Goal: Information Seeking & Learning: Check status

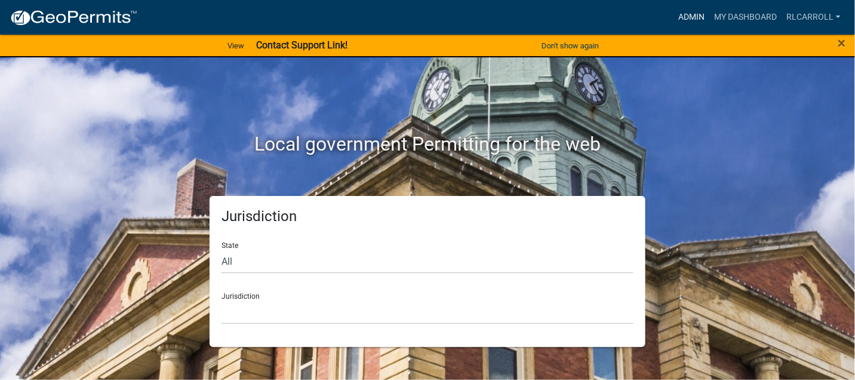
click at [695, 13] on link "Admin" at bounding box center [691, 17] width 36 height 23
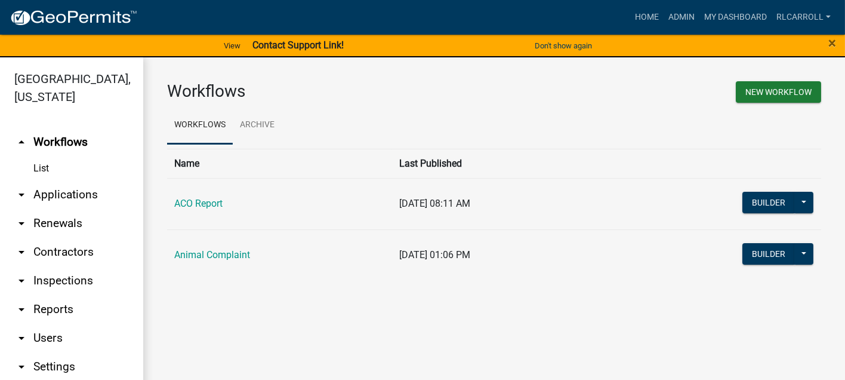
click at [73, 193] on link "arrow_drop_down Applications" at bounding box center [71, 194] width 143 height 29
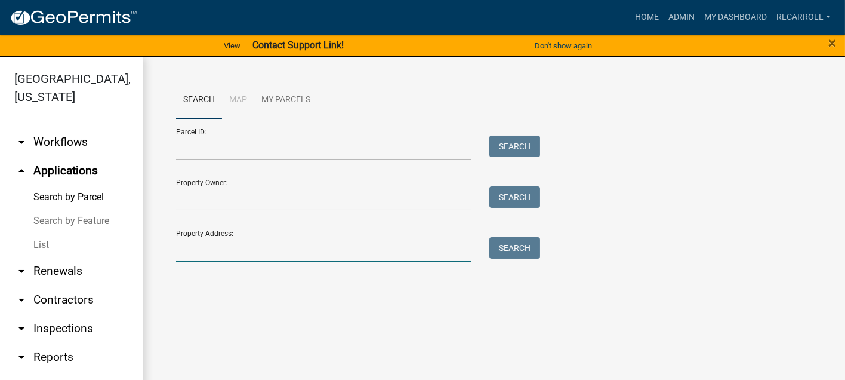
click at [201, 246] on input "Property Address:" at bounding box center [323, 249] width 295 height 24
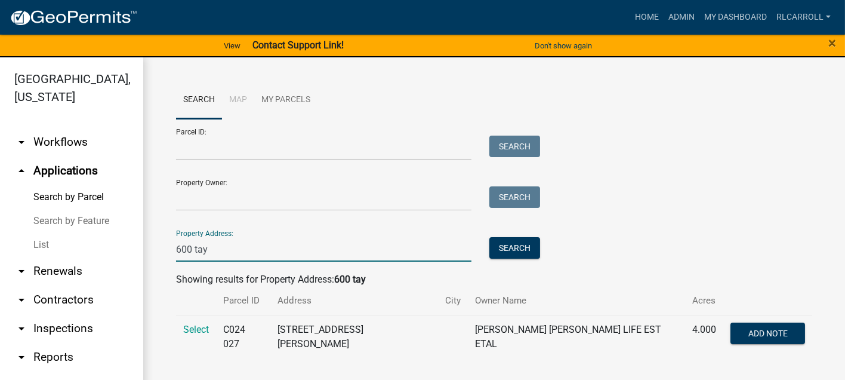
scroll to position [14, 0]
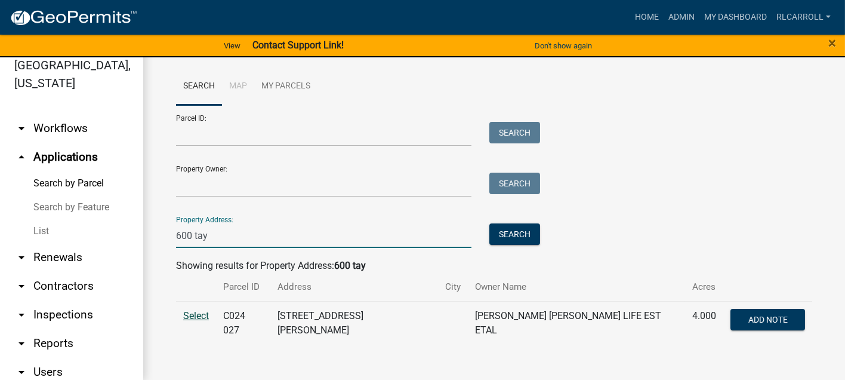
type input "600 tay"
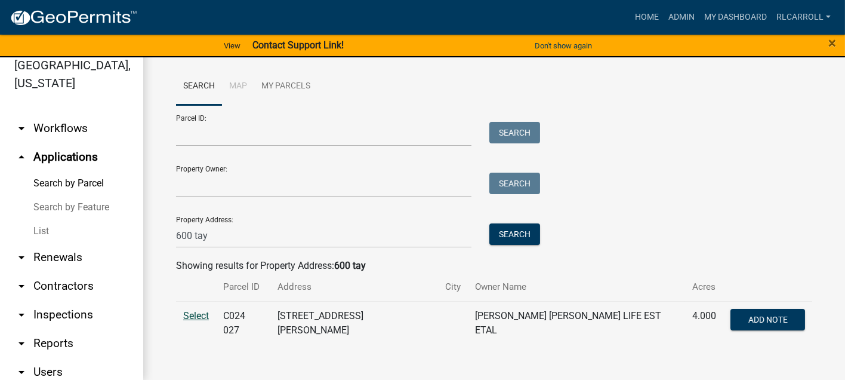
click at [199, 313] on span "Select" at bounding box center [196, 315] width 26 height 11
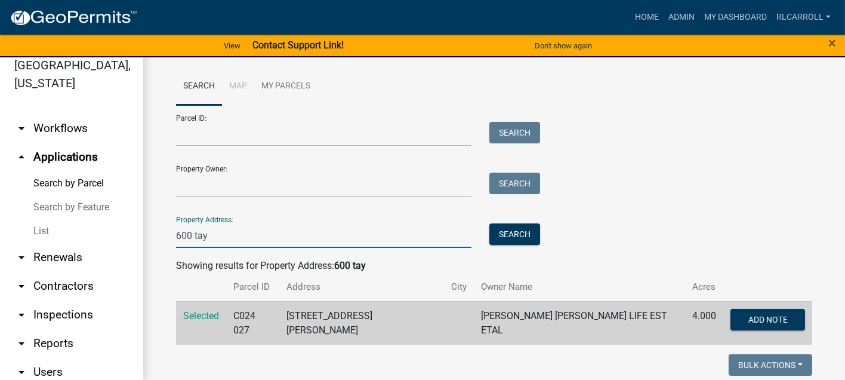
drag, startPoint x: 217, startPoint y: 233, endPoint x: 159, endPoint y: 238, distance: 58.0
click at [159, 238] on div "Search Map My Parcels Parcel ID: Search Property Owner: Search Property Address…" at bounding box center [494, 321] width 702 height 555
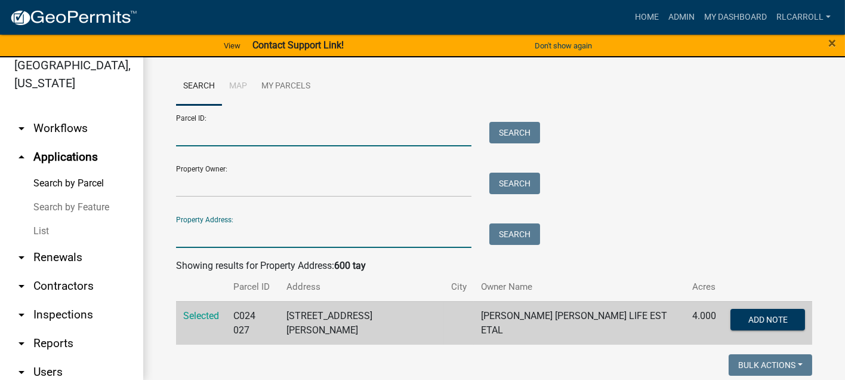
click at [187, 136] on input "Parcel ID:" at bounding box center [323, 134] width 295 height 24
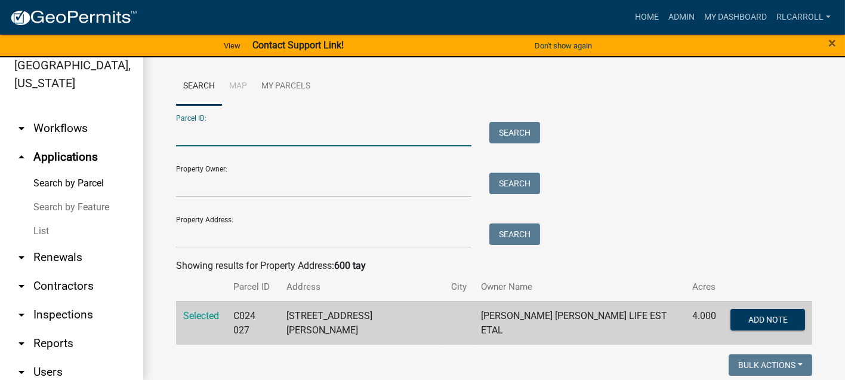
paste input "C024 027"
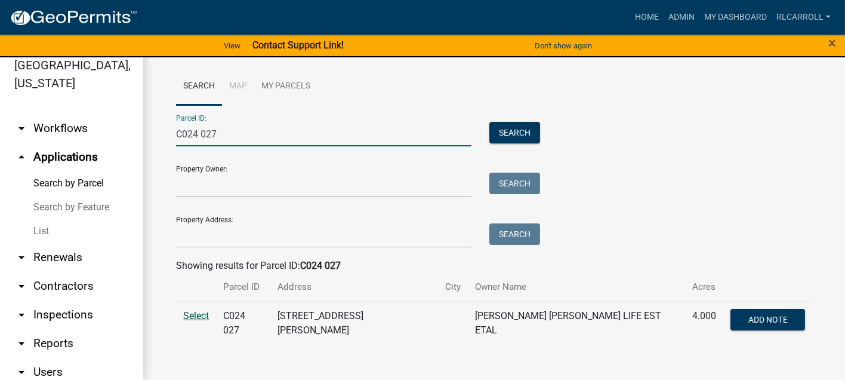
type input "C024 027"
click at [196, 316] on span "Select" at bounding box center [196, 315] width 26 height 11
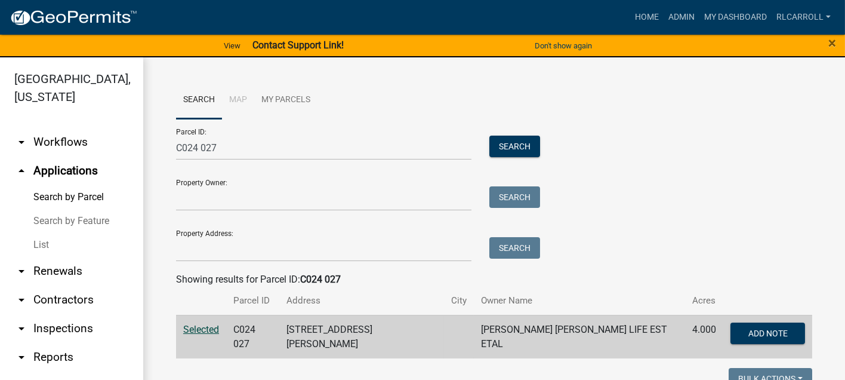
click at [51, 242] on link "List" at bounding box center [71, 245] width 143 height 24
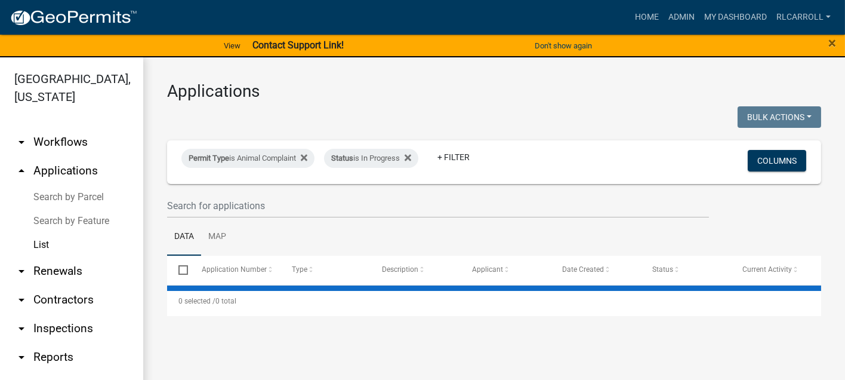
select select "3: 100"
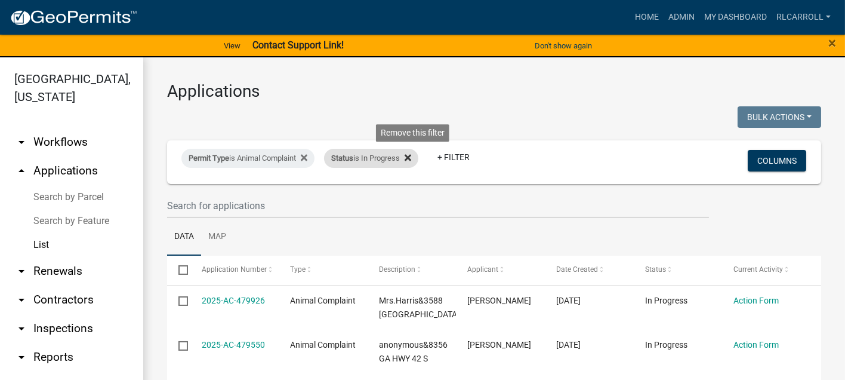
click at [411, 156] on icon at bounding box center [408, 158] width 7 height 7
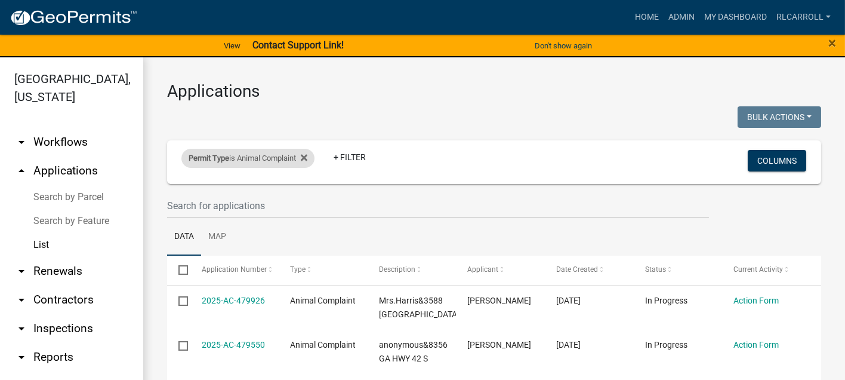
click at [281, 157] on div "Permit Type is Animal Complaint" at bounding box center [247, 158] width 133 height 19
select select "d8c2ffa0-2d4f-4e37-952a-290ad7b3f5ed"
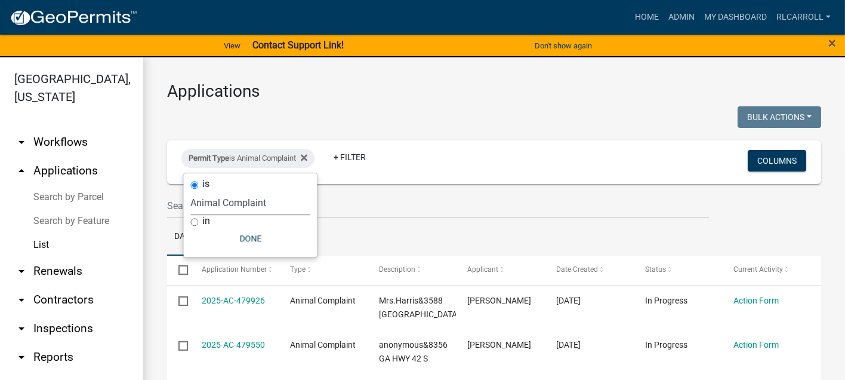
click at [222, 204] on select "Select an option ACO Report Animal Complaint" at bounding box center [249, 202] width 119 height 24
click at [307, 158] on icon at bounding box center [304, 158] width 7 height 7
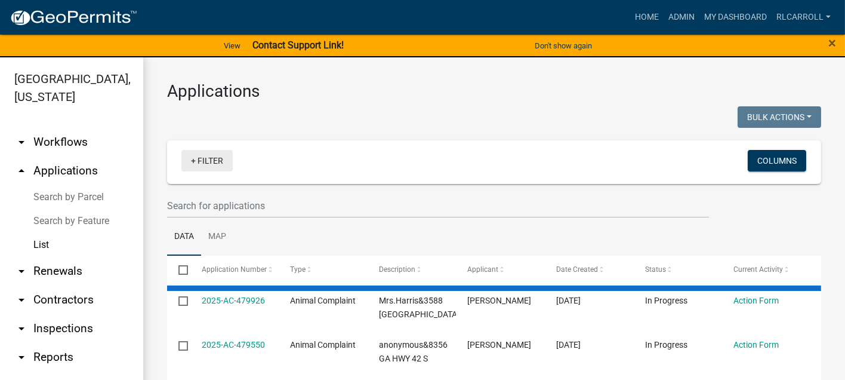
click at [212, 160] on link "+ Filter" at bounding box center [206, 160] width 51 height 21
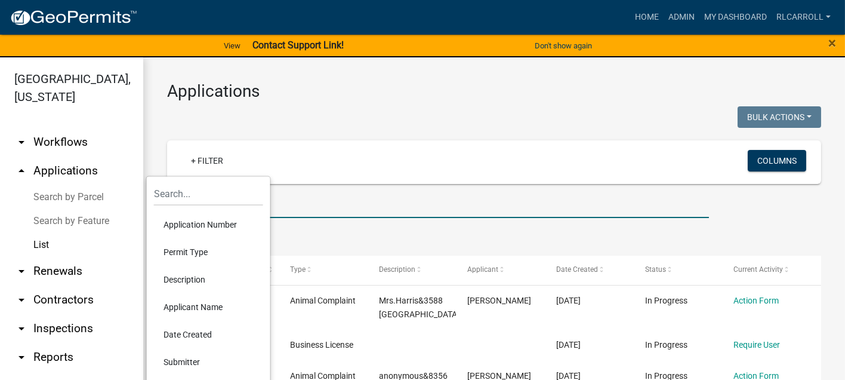
click at [324, 208] on input "text" at bounding box center [438, 205] width 542 height 24
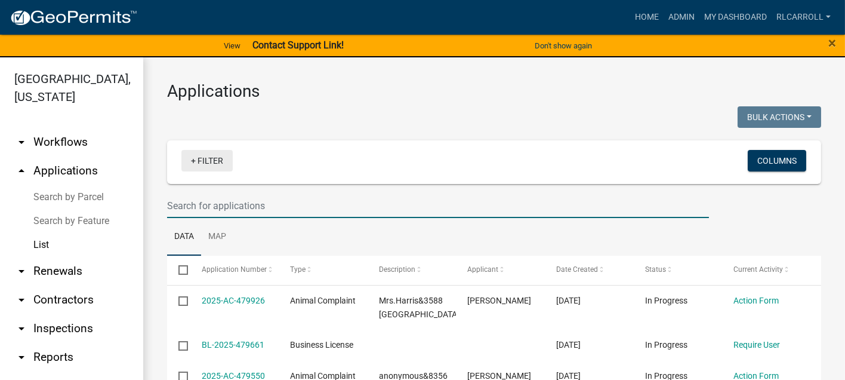
click at [208, 159] on link "+ Filter" at bounding box center [206, 160] width 51 height 21
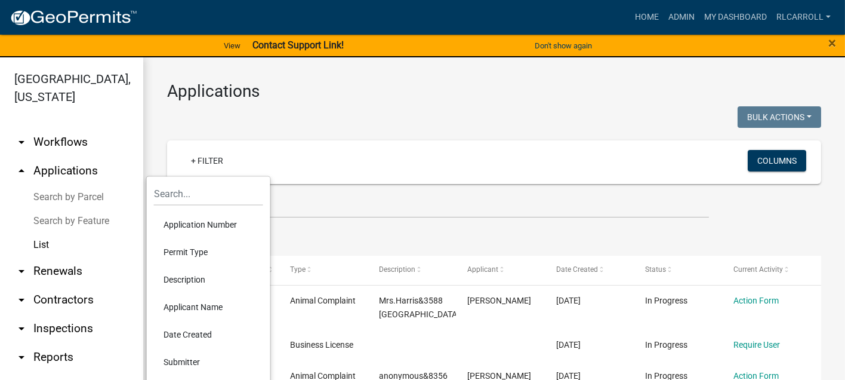
click at [191, 251] on li "Permit Type" at bounding box center [208, 251] width 109 height 27
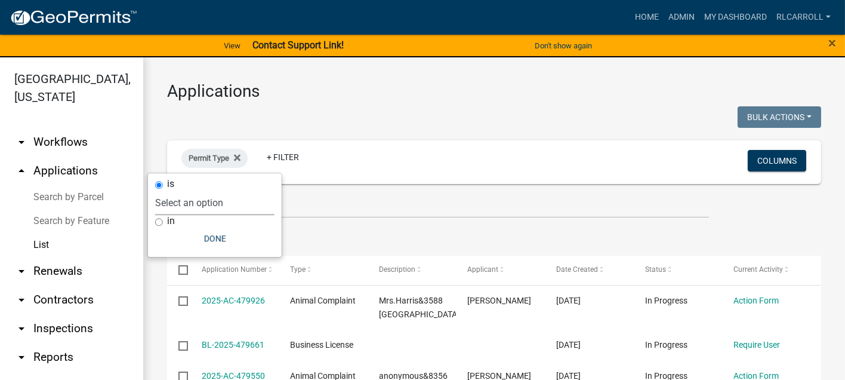
click at [229, 206] on select "Select an option ACO Report Animal Complaint" at bounding box center [214, 202] width 119 height 24
click at [207, 202] on select "Select an option ACO Report Animal Complaint" at bounding box center [214, 202] width 119 height 24
click at [207, 201] on select "Select an option ACO Report Animal Complaint" at bounding box center [214, 202] width 119 height 24
click at [352, 237] on ul "Data Map" at bounding box center [494, 237] width 654 height 38
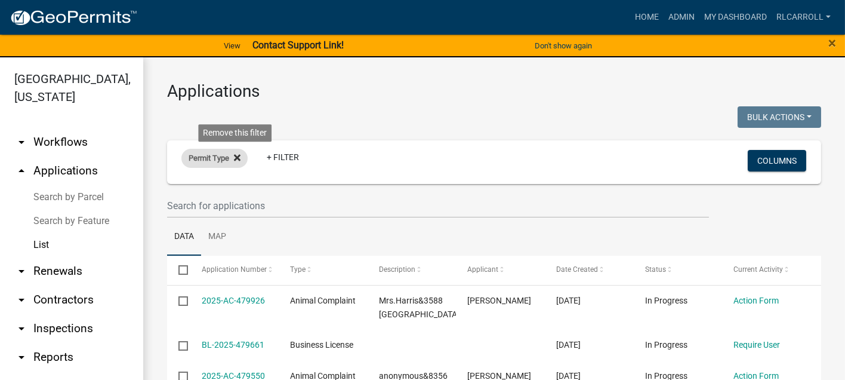
click at [237, 158] on icon at bounding box center [237, 158] width 7 height 7
click at [209, 159] on link "+ Filter" at bounding box center [206, 160] width 51 height 21
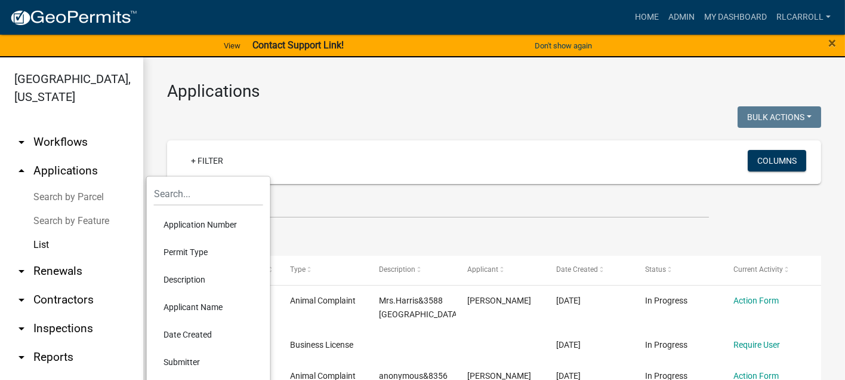
click at [196, 250] on li "Permit Type" at bounding box center [208, 251] width 109 height 27
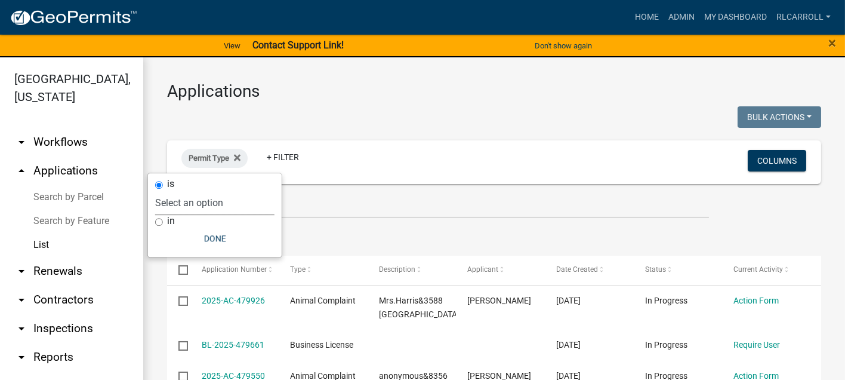
click at [198, 203] on select "Select an option ACO Report Animal Complaint" at bounding box center [214, 202] width 119 height 24
click at [332, 225] on ul "Data Map" at bounding box center [494, 237] width 654 height 38
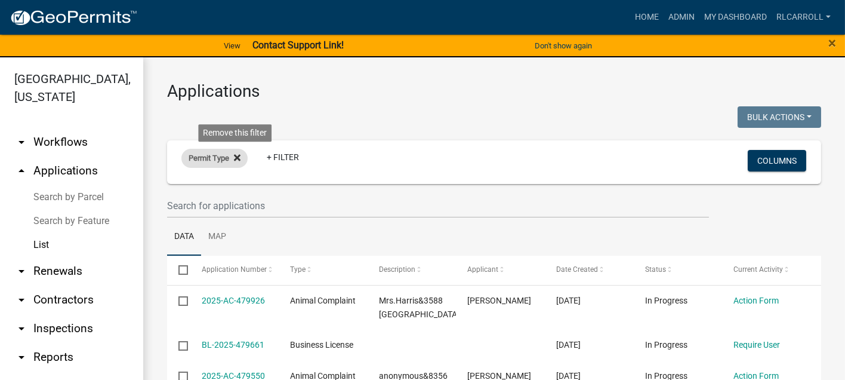
click at [239, 158] on icon at bounding box center [237, 158] width 7 height 10
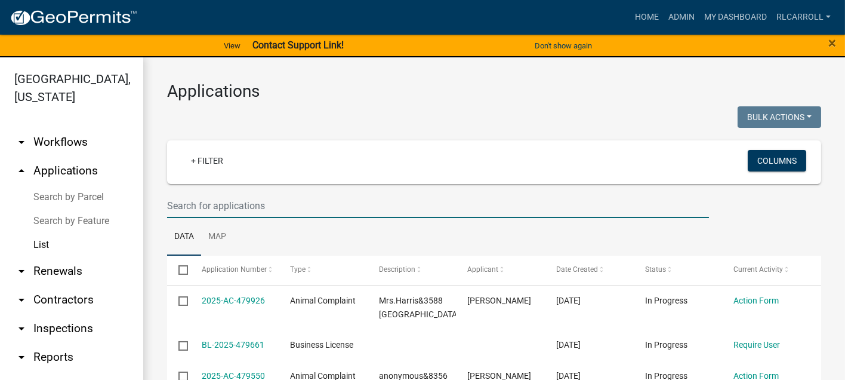
click at [218, 206] on input "text" at bounding box center [438, 205] width 542 height 24
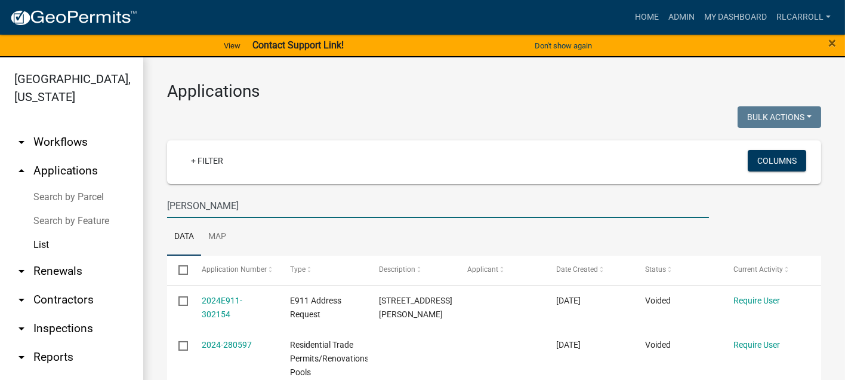
type input "[PERSON_NAME]"
click at [45, 242] on link "List" at bounding box center [71, 245] width 143 height 24
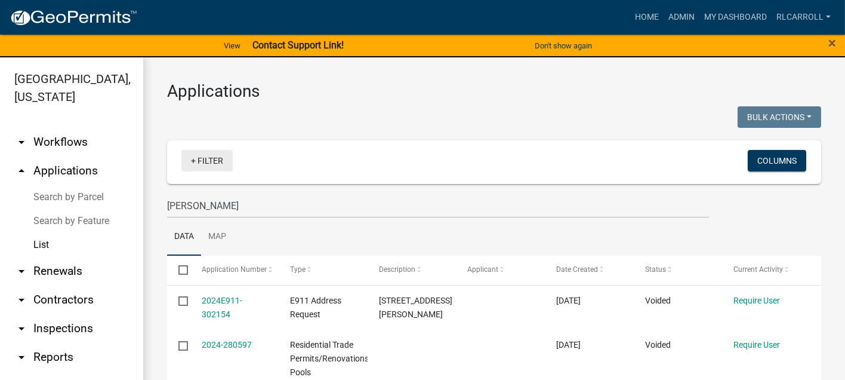
click at [202, 159] on link "+ Filter" at bounding box center [206, 160] width 51 height 21
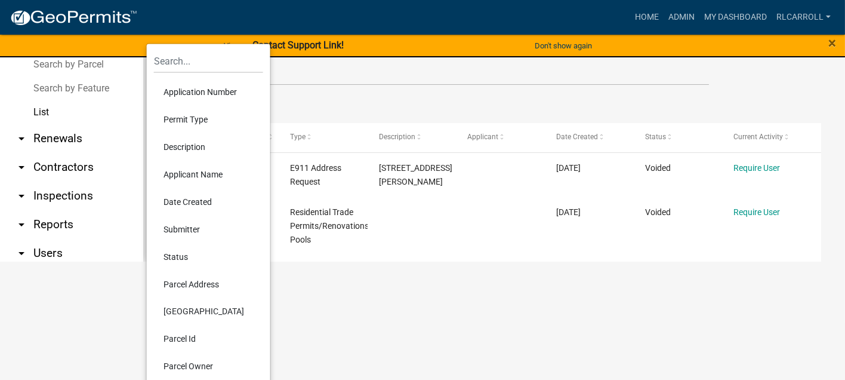
click at [181, 257] on li "Status" at bounding box center [208, 256] width 109 height 27
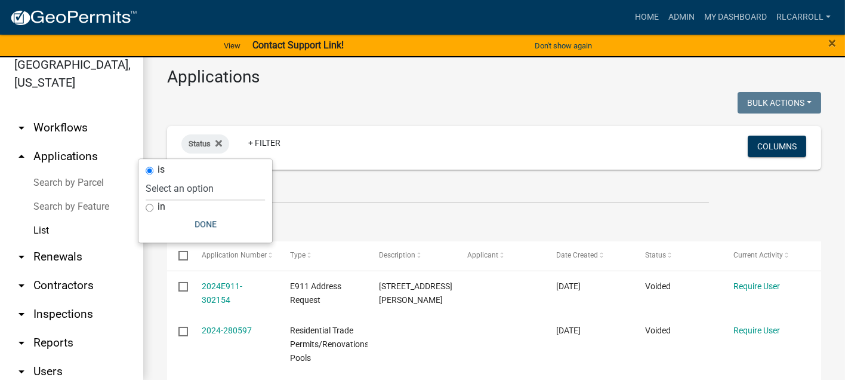
scroll to position [14, 0]
click at [189, 193] on select "Select an option Not Started In Progress Completed Expired Locked Withdrawn Voi…" at bounding box center [205, 189] width 119 height 24
select select "1"
click at [169, 177] on select "Select an option Not Started In Progress Completed Expired Locked Withdrawn Voi…" at bounding box center [205, 189] width 119 height 24
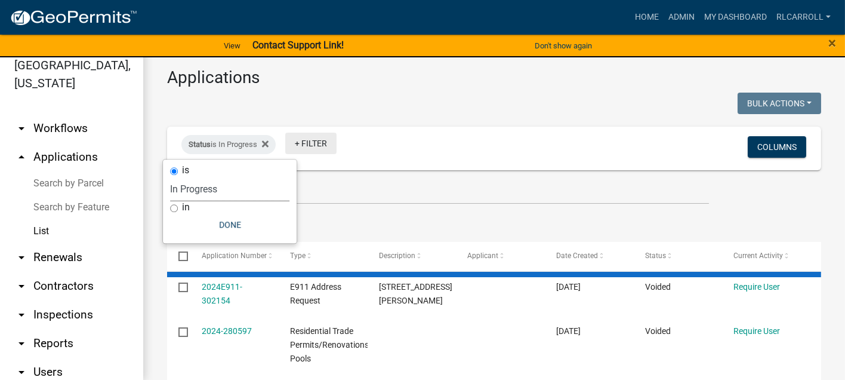
click at [318, 143] on link "+ Filter" at bounding box center [310, 142] width 51 height 21
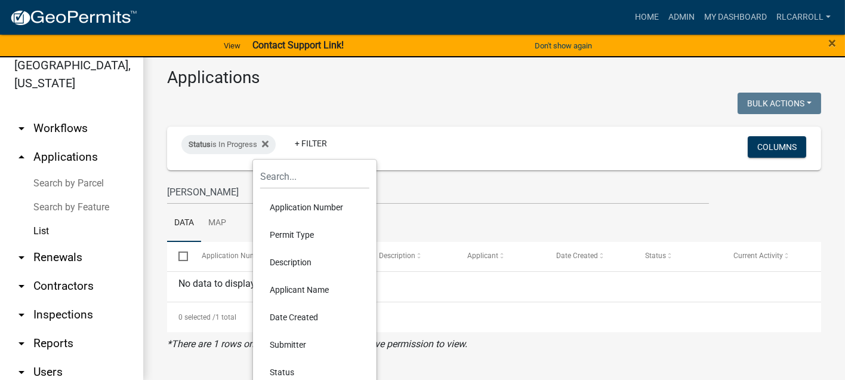
click at [289, 232] on li "Permit Type" at bounding box center [314, 234] width 109 height 27
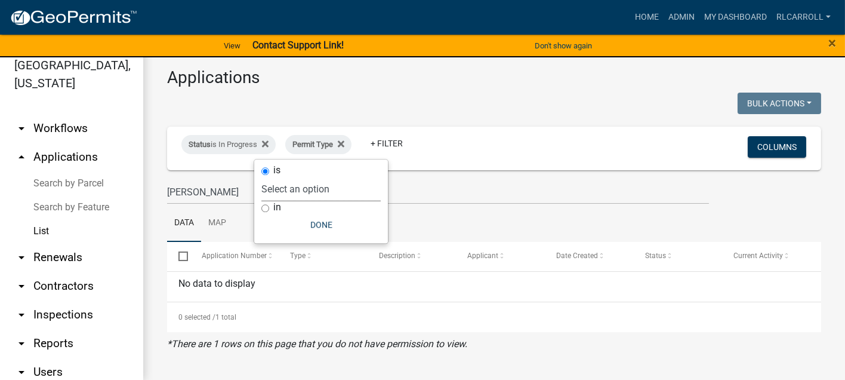
click at [295, 188] on select "Select an option ACO Report Animal Complaint" at bounding box center [320, 189] width 119 height 24
select select "d8c2ffa0-2d4f-4e37-952a-290ad7b3f5ed"
click at [297, 177] on select "Select an option ACO Report Animal Complaint" at bounding box center [320, 189] width 119 height 24
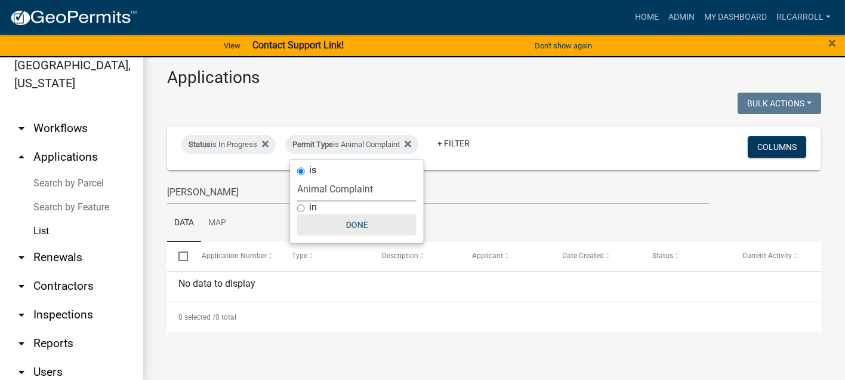
click at [348, 221] on button "Done" at bounding box center [356, 224] width 119 height 21
